Goal: Task Accomplishment & Management: Use online tool/utility

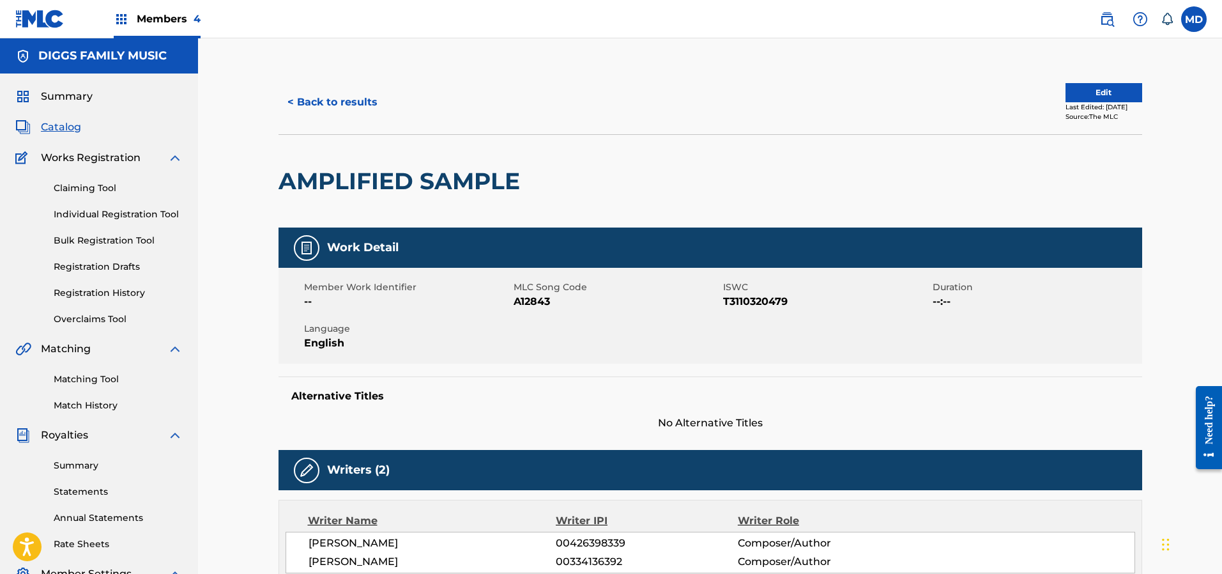
click at [637, 104] on div "< Back to results" at bounding box center [495, 102] width 432 height 32
click at [178, 24] on span "Members 4" at bounding box center [169, 18] width 64 height 15
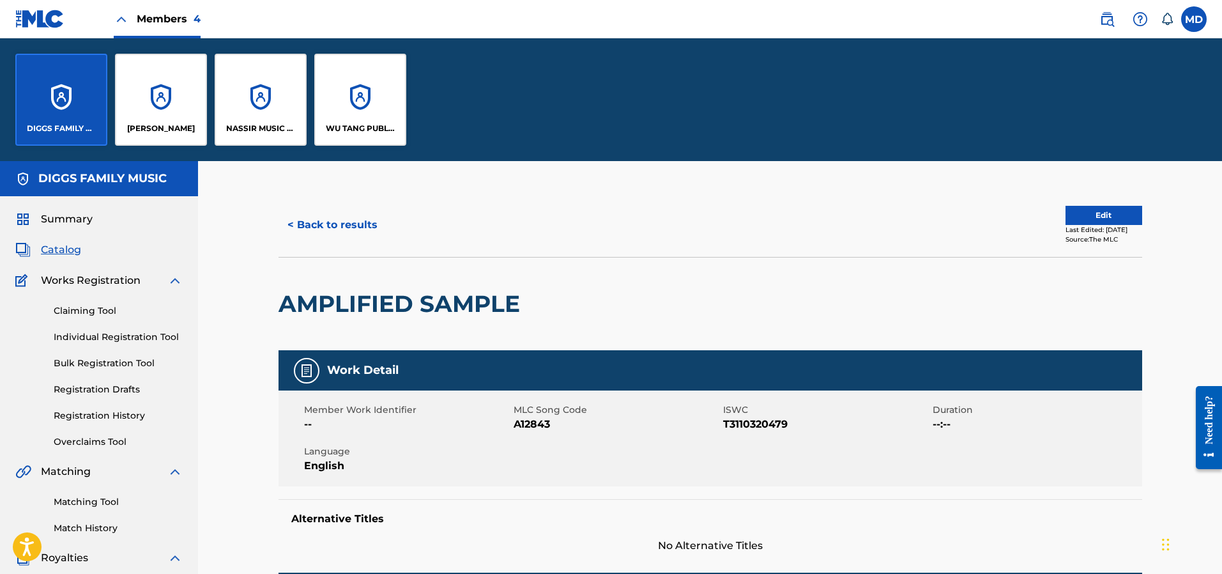
click at [247, 109] on div "NASSIR MUSIC INC" at bounding box center [261, 100] width 92 height 92
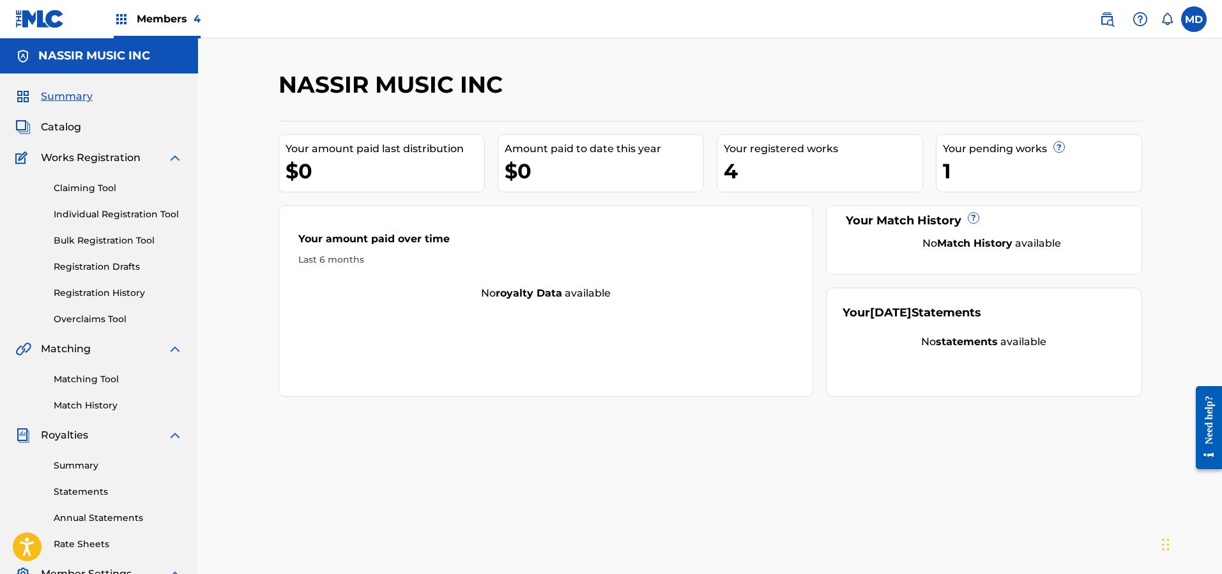
click at [54, 130] on span "Catalog" at bounding box center [61, 126] width 40 height 15
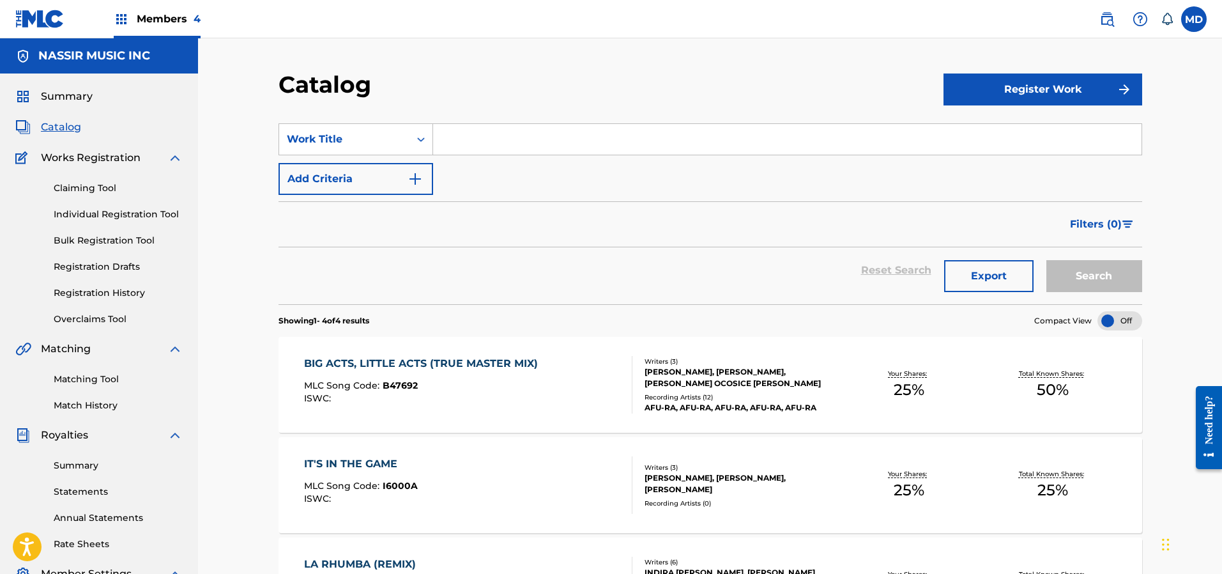
click at [88, 188] on link "Claiming Tool" at bounding box center [118, 187] width 129 height 13
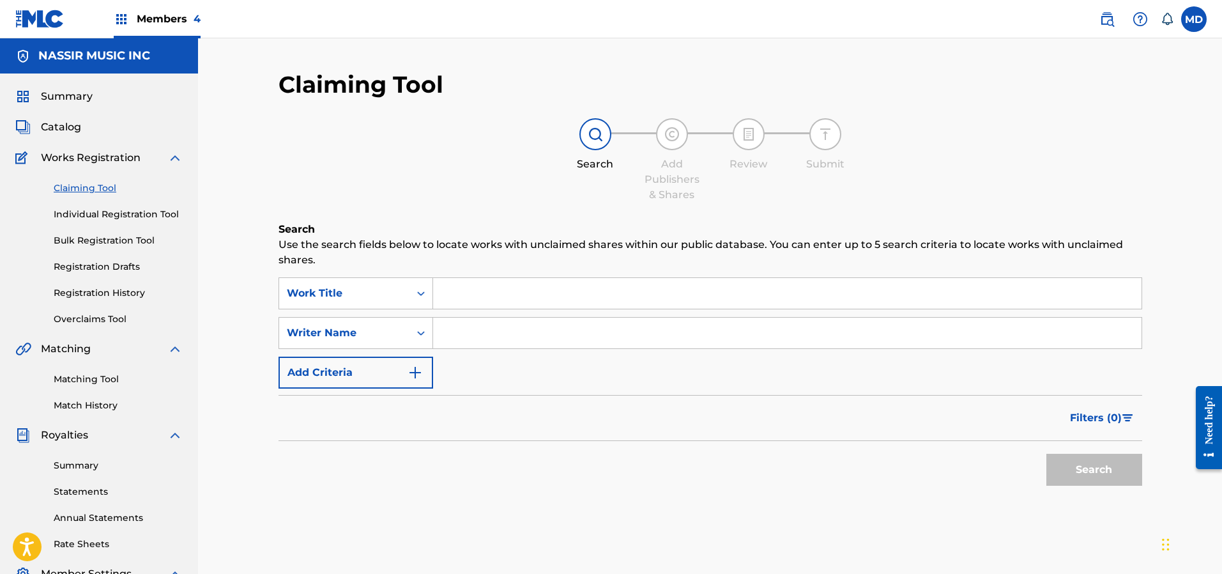
click at [552, 294] on input "Search Form" at bounding box center [787, 293] width 708 height 31
type input "[GEOGRAPHIC_DATA]"
click at [1046, 454] on button "Search" at bounding box center [1094, 470] width 96 height 32
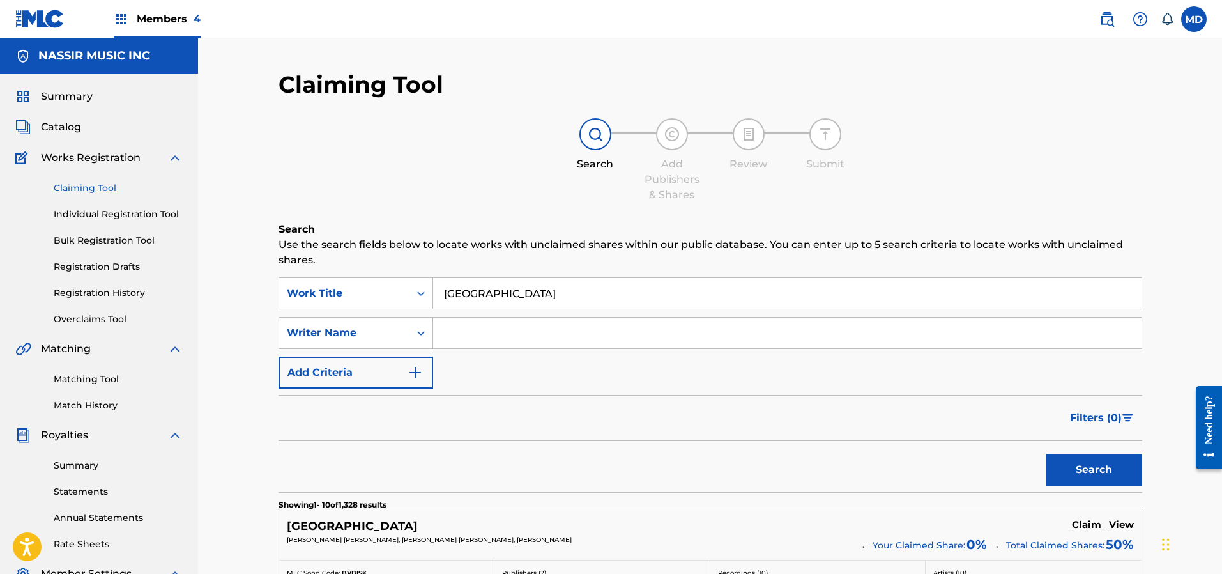
click at [506, 329] on input "Search Form" at bounding box center [787, 333] width 708 height 31
type input "[PERSON_NAME]"
click at [1129, 472] on button "Search" at bounding box center [1094, 470] width 96 height 32
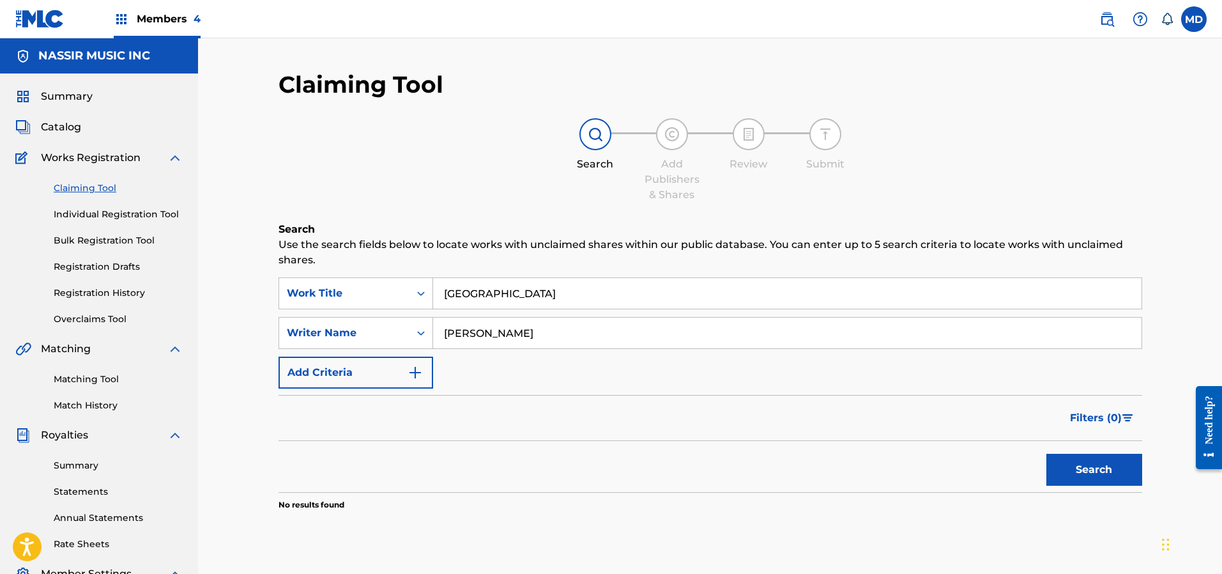
click at [518, 293] on input "[GEOGRAPHIC_DATA]" at bounding box center [787, 293] width 708 height 31
drag, startPoint x: 516, startPoint y: 296, endPoint x: 438, endPoint y: 302, distance: 78.7
click at [438, 302] on input "[GEOGRAPHIC_DATA]" at bounding box center [787, 293] width 708 height 31
paste input "[GEOGRAPHIC_DATA]"
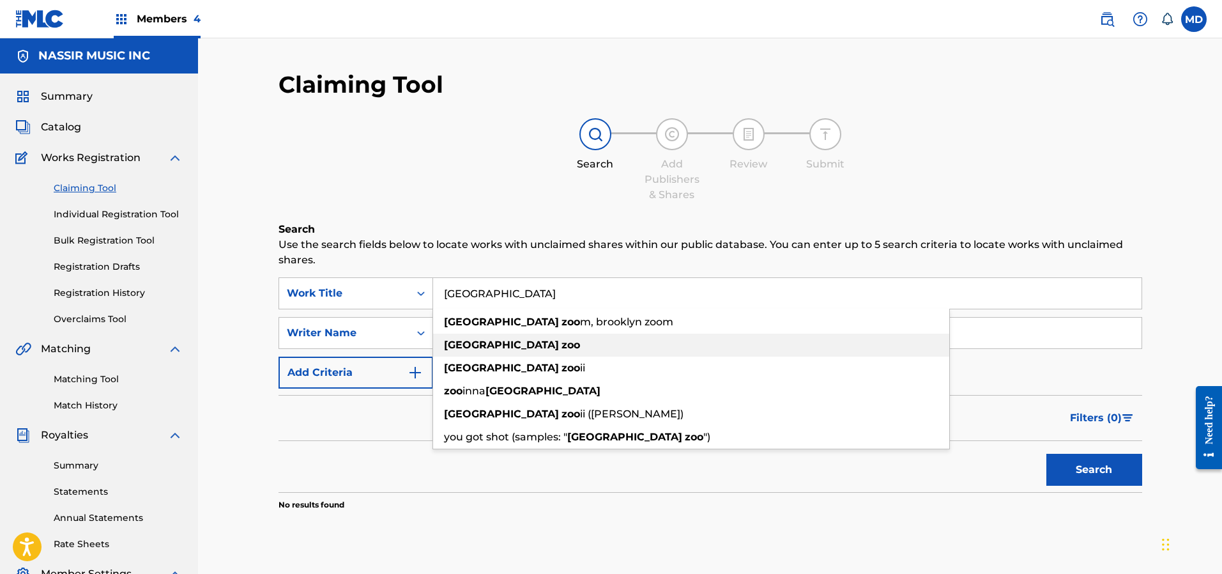
click at [471, 346] on strong "[GEOGRAPHIC_DATA]" at bounding box center [501, 345] width 115 height 12
type input "[GEOGRAPHIC_DATA]"
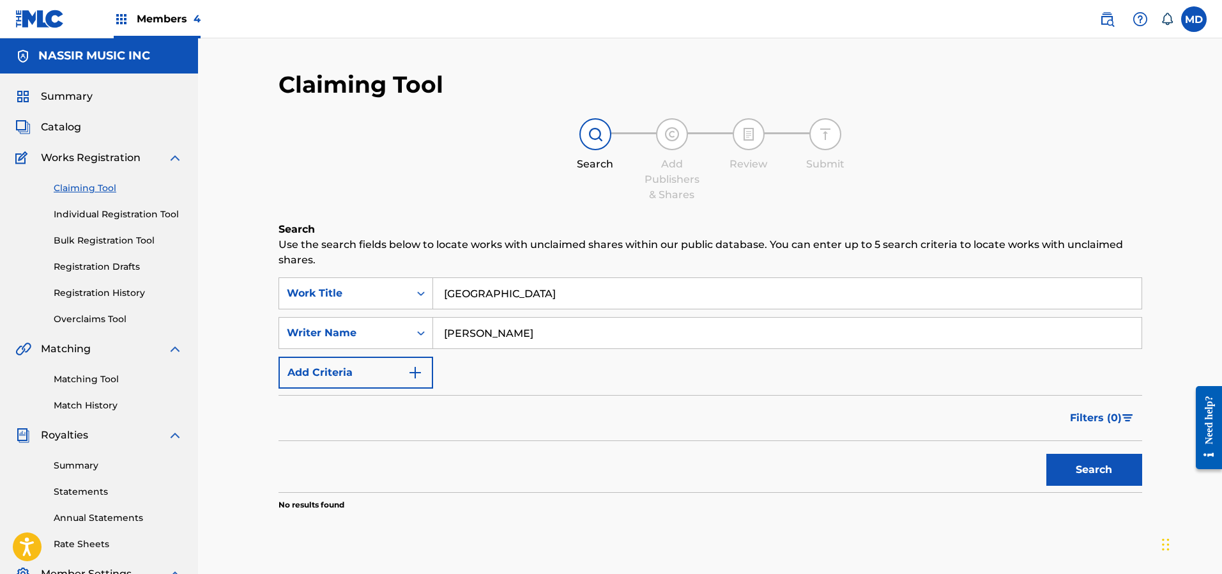
click at [1073, 470] on button "Search" at bounding box center [1094, 470] width 96 height 32
drag, startPoint x: 562, startPoint y: 331, endPoint x: 436, endPoint y: 339, distance: 126.1
click at [437, 339] on input "[PERSON_NAME]" at bounding box center [787, 333] width 708 height 31
click at [1076, 473] on button "Search" at bounding box center [1094, 470] width 96 height 32
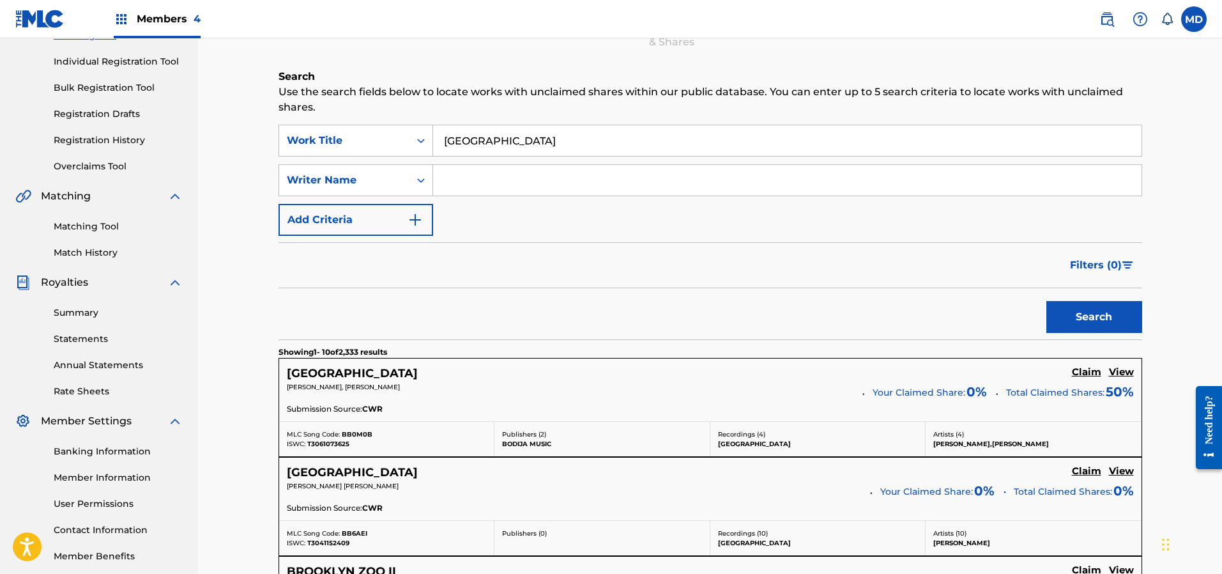
scroll to position [96, 0]
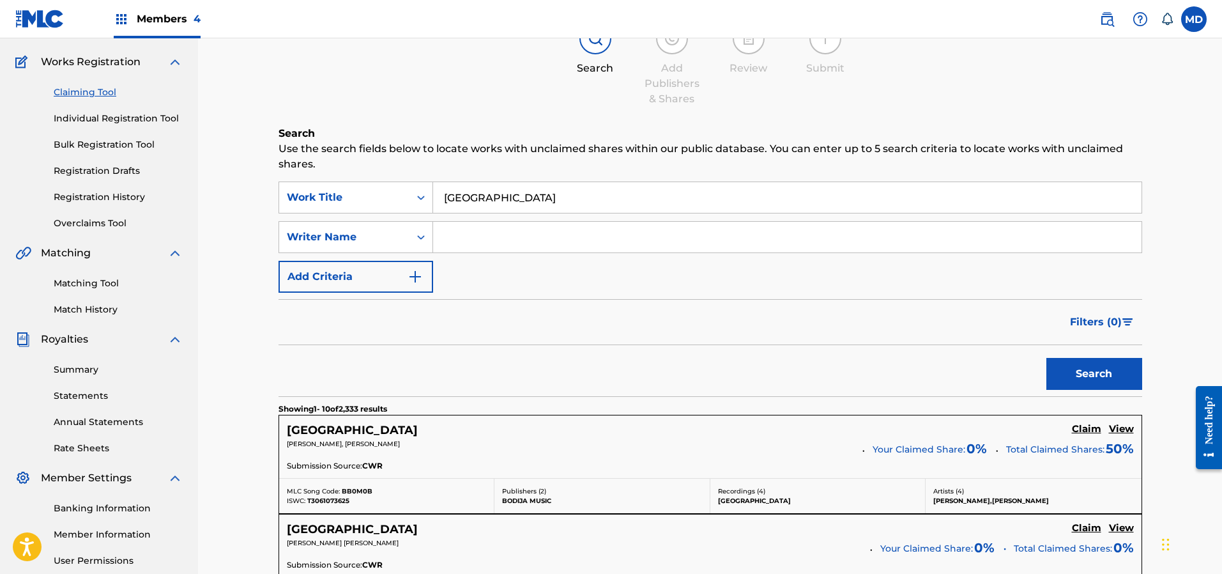
click at [488, 234] on input "Search Form" at bounding box center [787, 237] width 708 height 31
type input "[PERSON_NAME]"
click at [1080, 378] on button "Search" at bounding box center [1094, 374] width 96 height 32
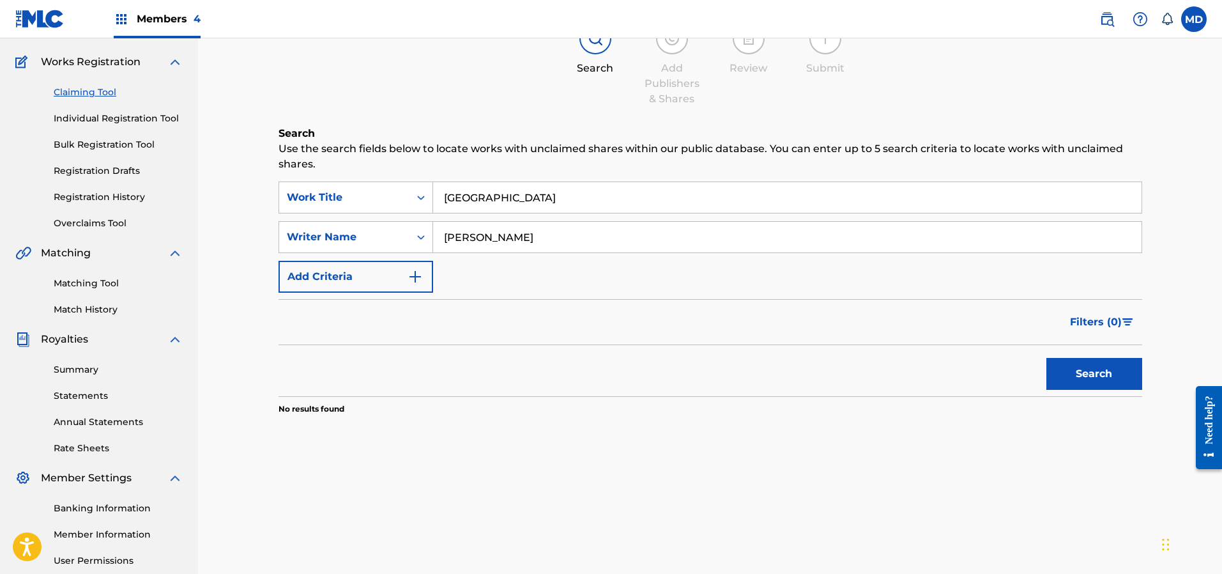
scroll to position [0, 0]
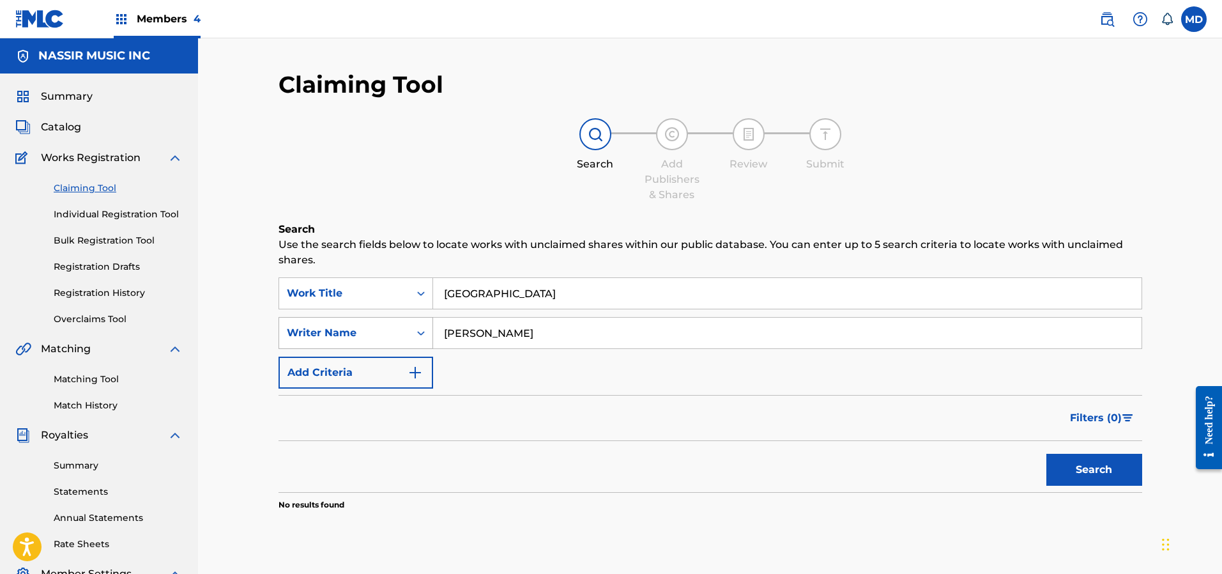
click at [381, 326] on div "Writer Name" at bounding box center [344, 332] width 115 height 15
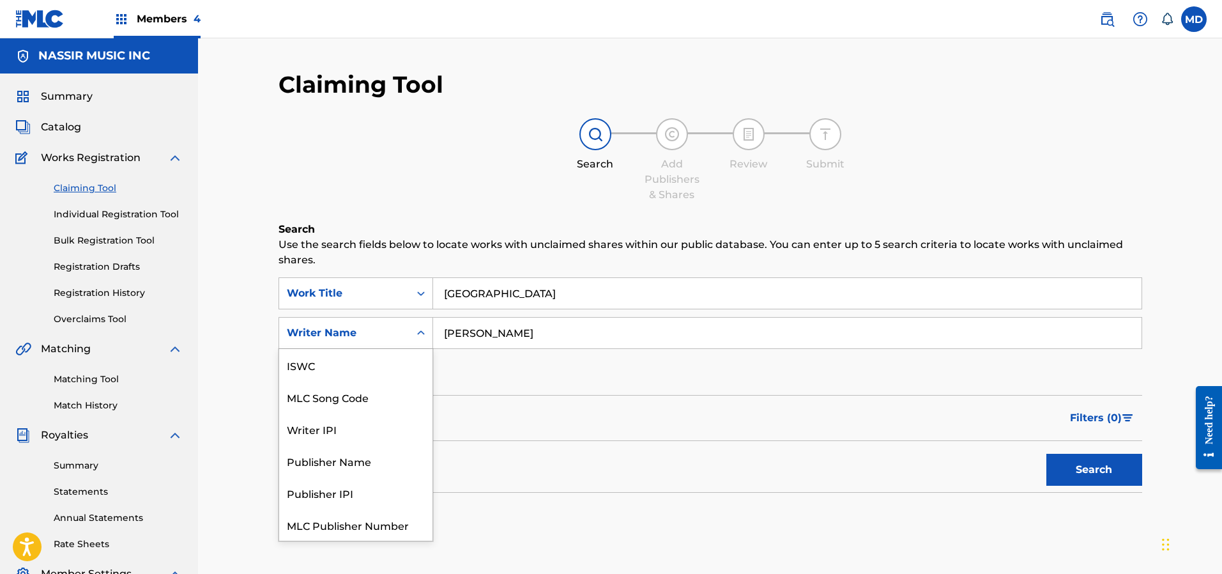
scroll to position [32, 0]
click at [335, 397] on div "Writer IPI" at bounding box center [355, 397] width 153 height 32
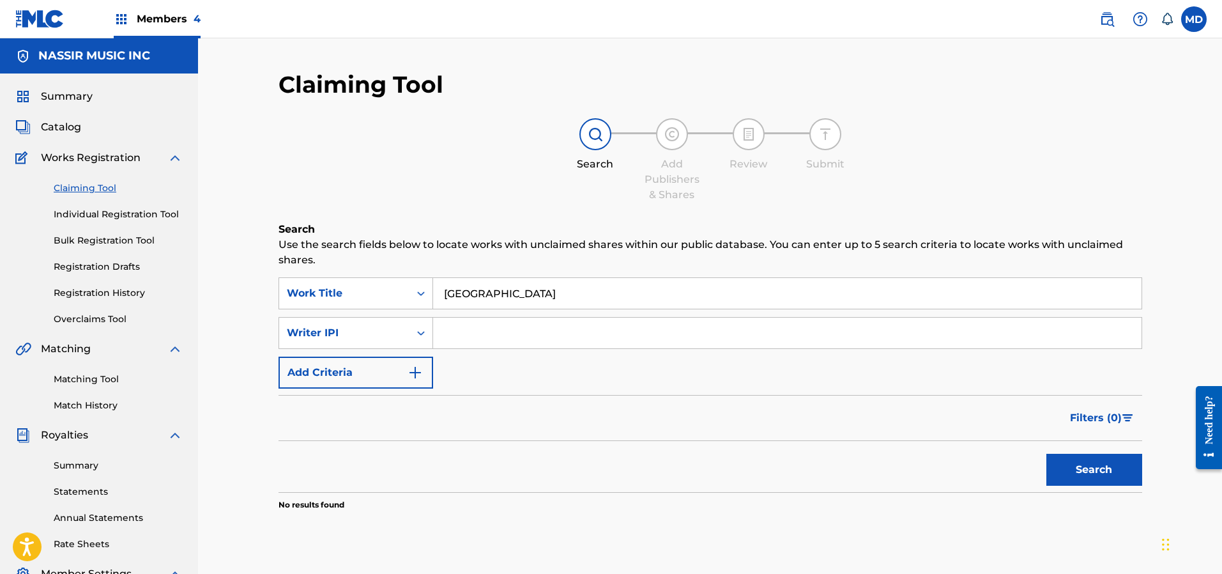
click at [528, 333] on input "Search Form" at bounding box center [787, 333] width 708 height 31
paste input "337183265"
click at [461, 341] on input "337183265" at bounding box center [787, 333] width 708 height 31
type input "00337183265"
click at [1083, 466] on button "Search" at bounding box center [1094, 470] width 96 height 32
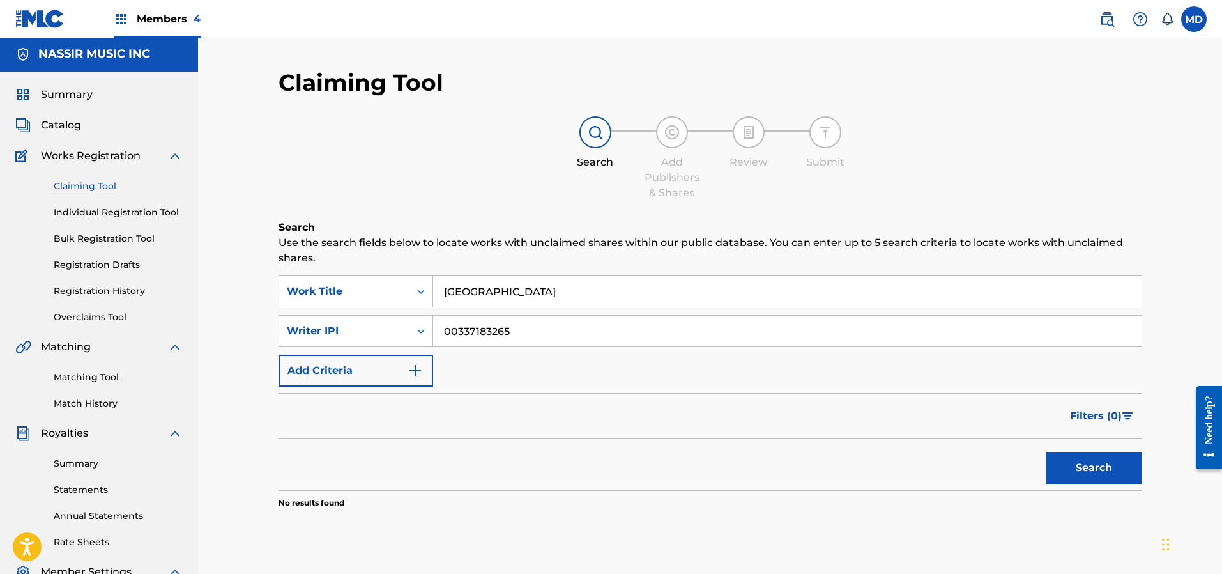
scroll to position [0, 0]
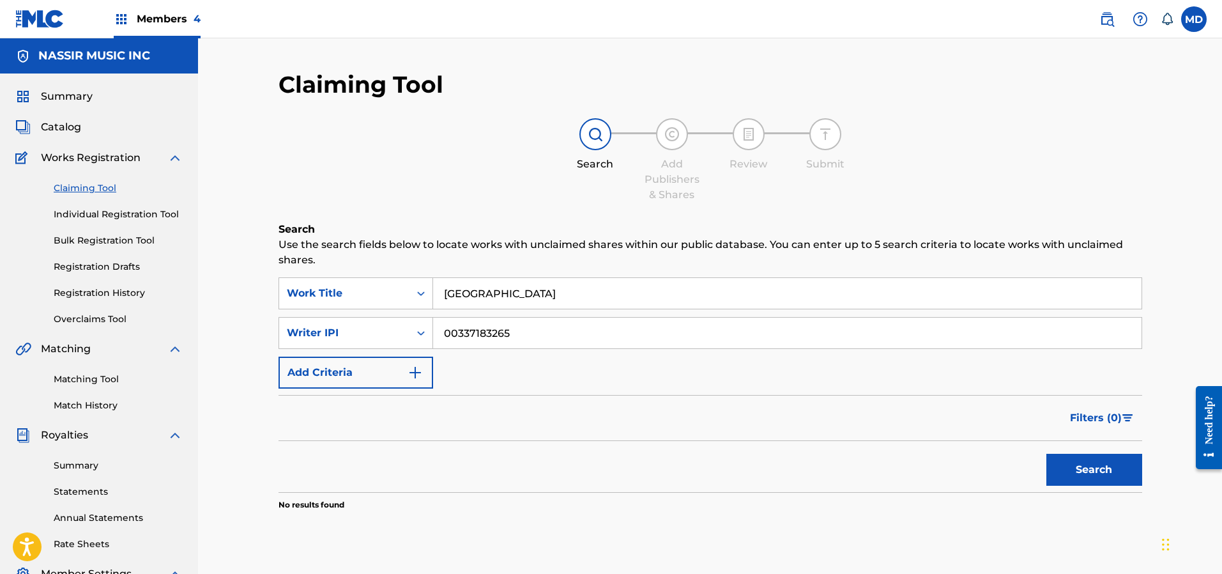
click at [167, 20] on span "Members 4" at bounding box center [169, 18] width 64 height 15
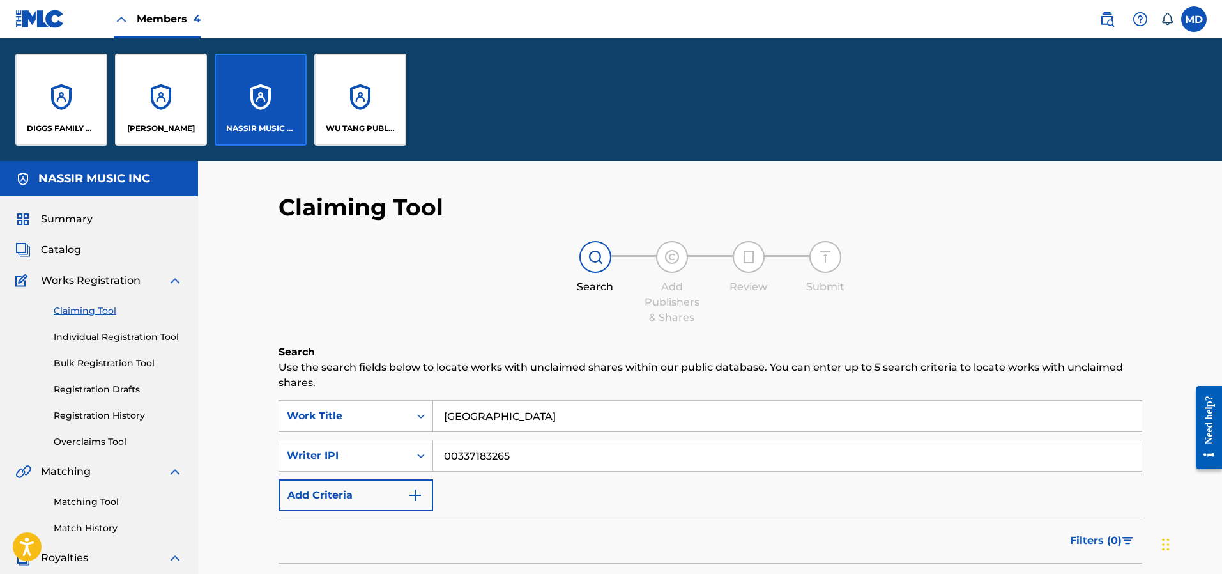
click at [61, 109] on div "DIGGS FAMILY MUSIC" at bounding box center [61, 100] width 92 height 92
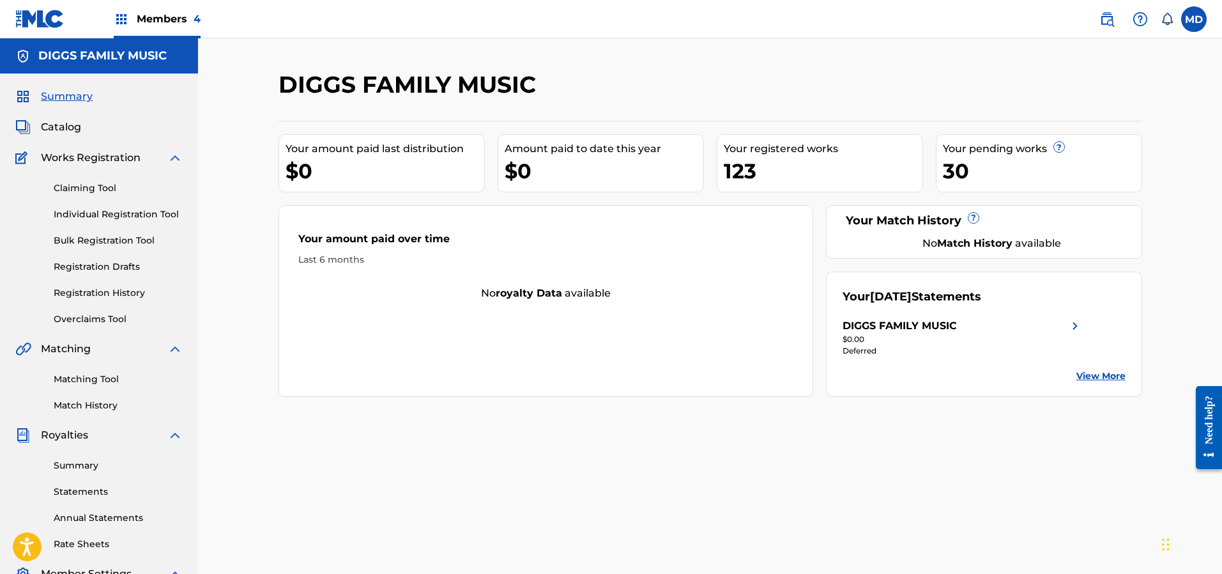
click at [82, 188] on link "Claiming Tool" at bounding box center [118, 187] width 129 height 13
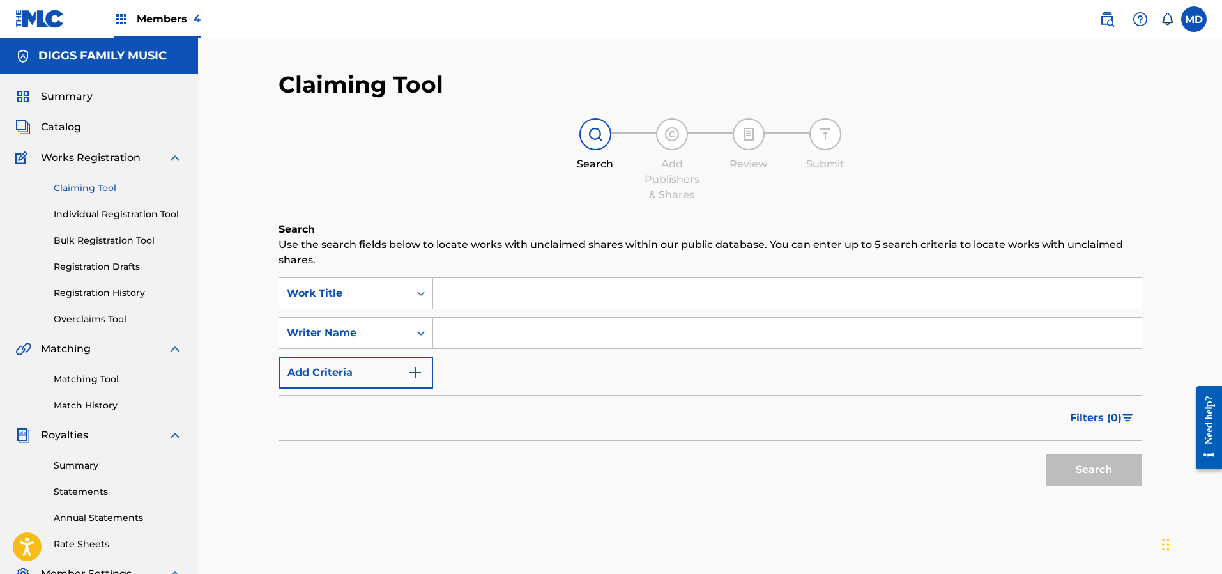
click at [460, 283] on input "Search Form" at bounding box center [787, 293] width 708 height 31
paste input "337183265"
click at [463, 293] on input "337183265" at bounding box center [787, 293] width 708 height 31
type input "00337183265"
click at [388, 298] on div "Work Title" at bounding box center [344, 293] width 115 height 15
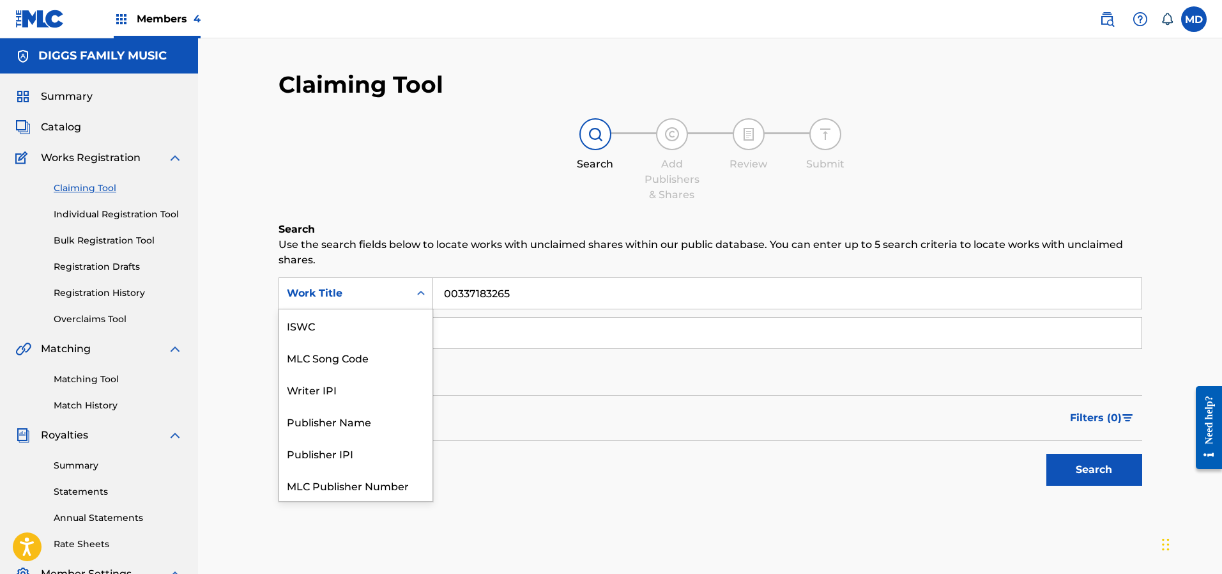
scroll to position [32, 0]
click at [379, 356] on div "Writer IPI" at bounding box center [355, 357] width 153 height 32
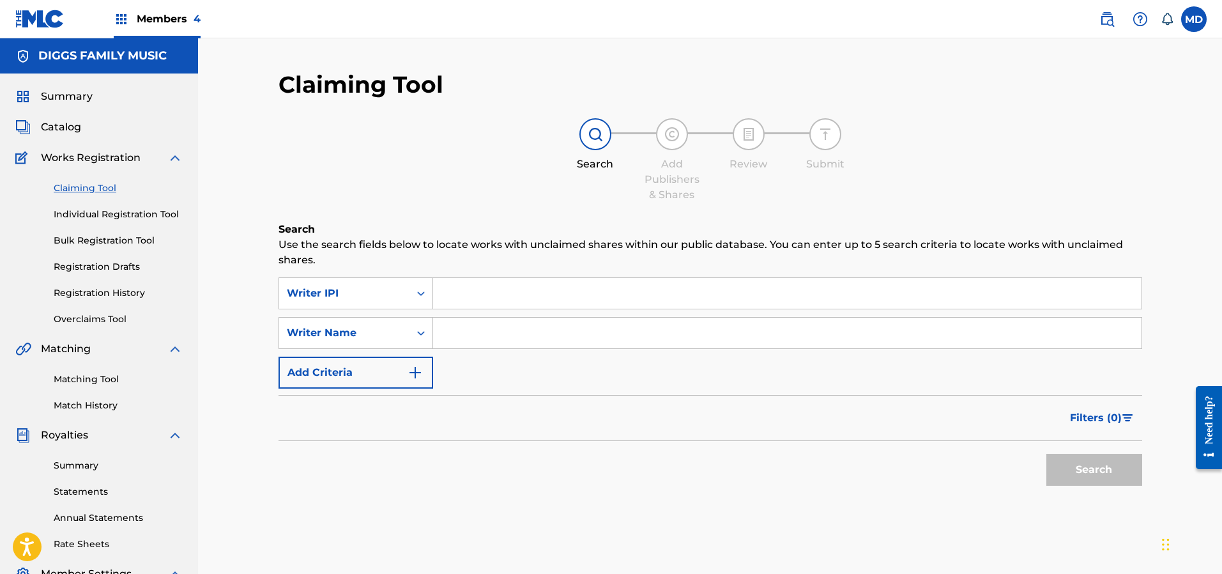
click at [589, 297] on input "Search Form" at bounding box center [787, 293] width 708 height 31
paste input "337183265"
click at [466, 291] on input "337183265" at bounding box center [787, 293] width 708 height 31
type input "00337183265"
click at [1057, 470] on button "Search" at bounding box center [1094, 470] width 96 height 32
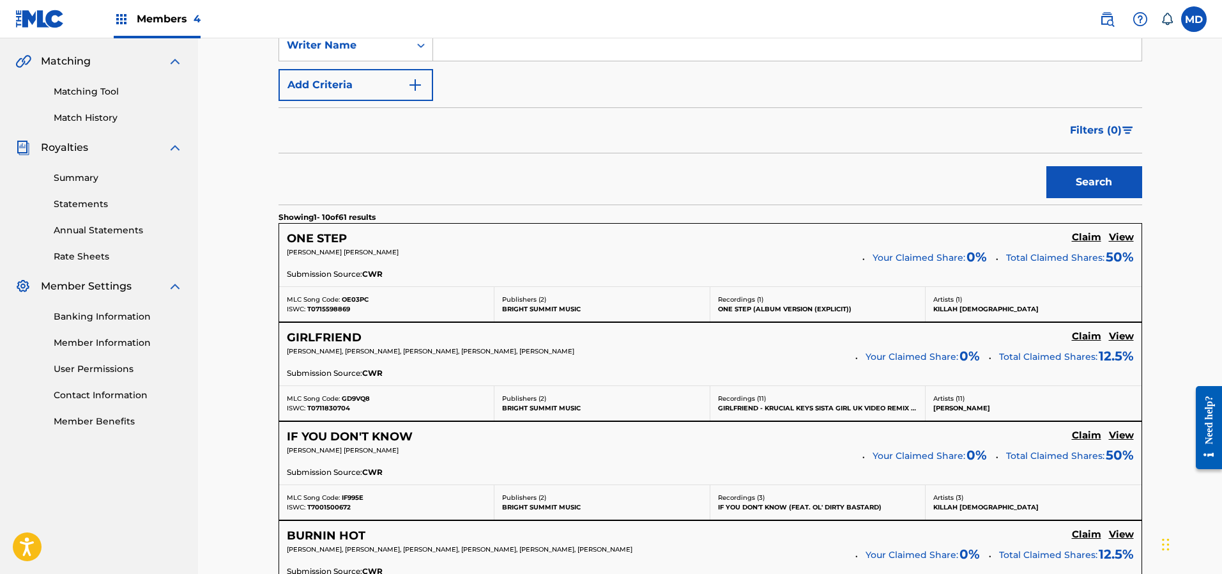
scroll to position [0, 0]
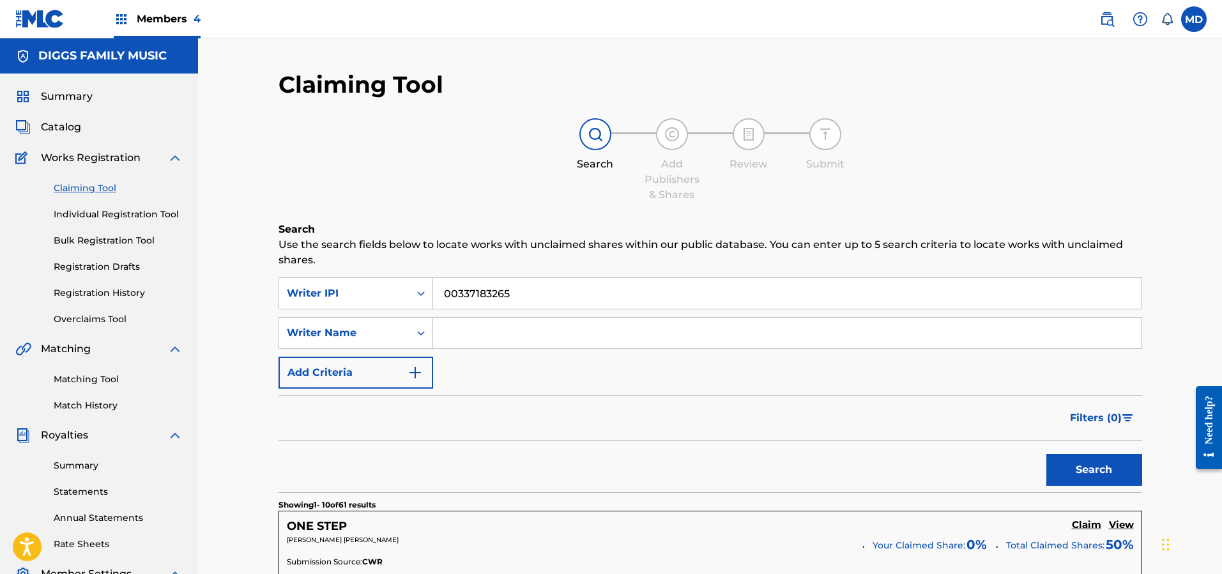
click at [72, 98] on span "Summary" at bounding box center [67, 96] width 52 height 15
